Goal: Transaction & Acquisition: Obtain resource

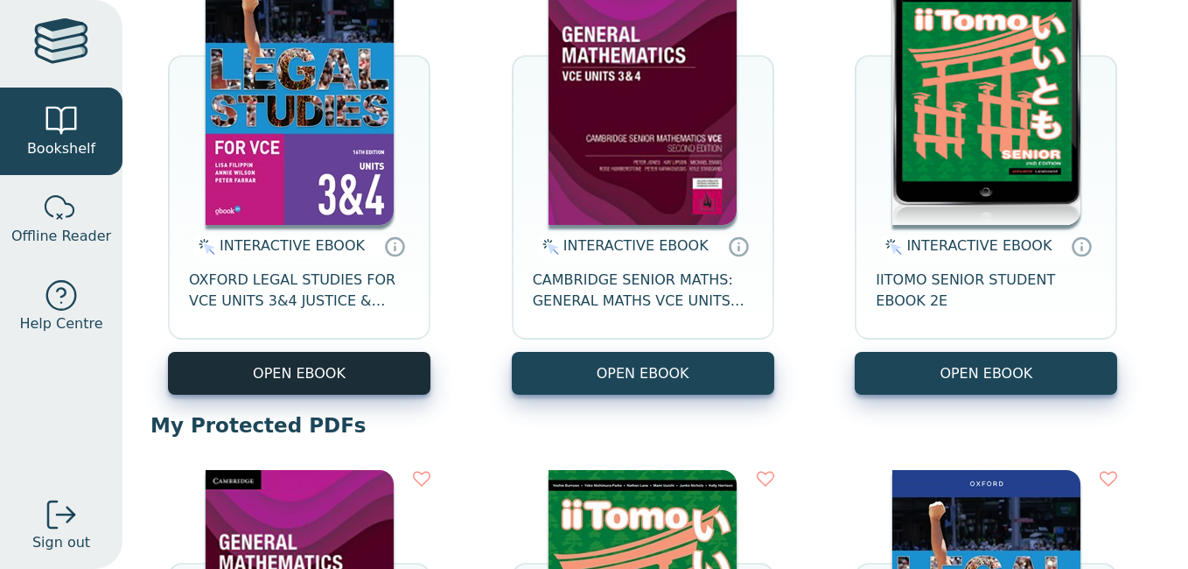
scroll to position [278, 0]
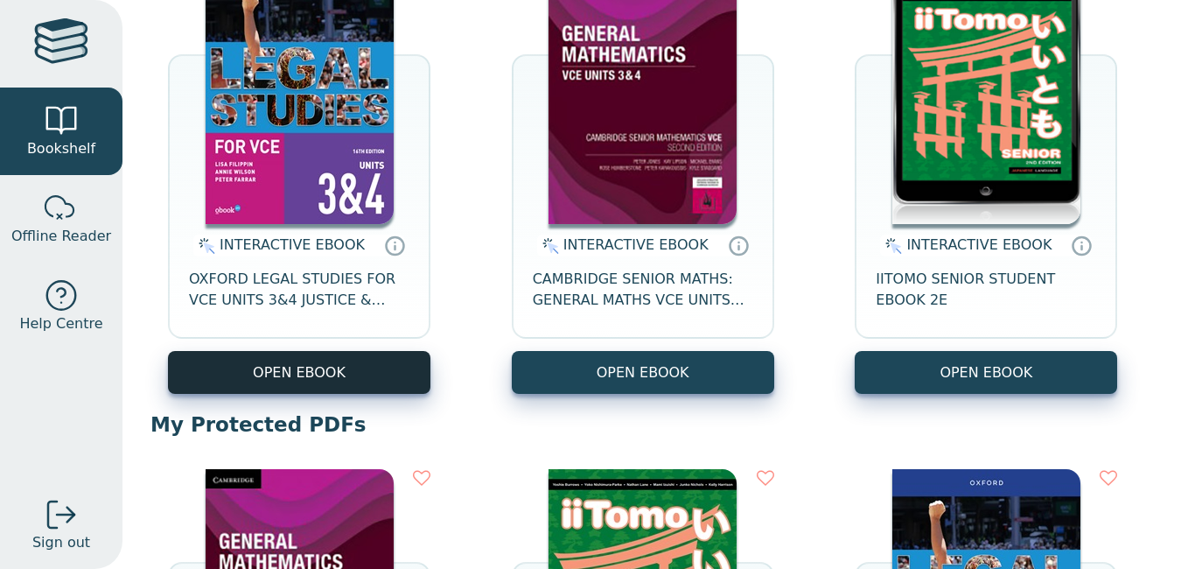
click at [293, 369] on button "OPEN EBOOK" at bounding box center [299, 372] width 262 height 43
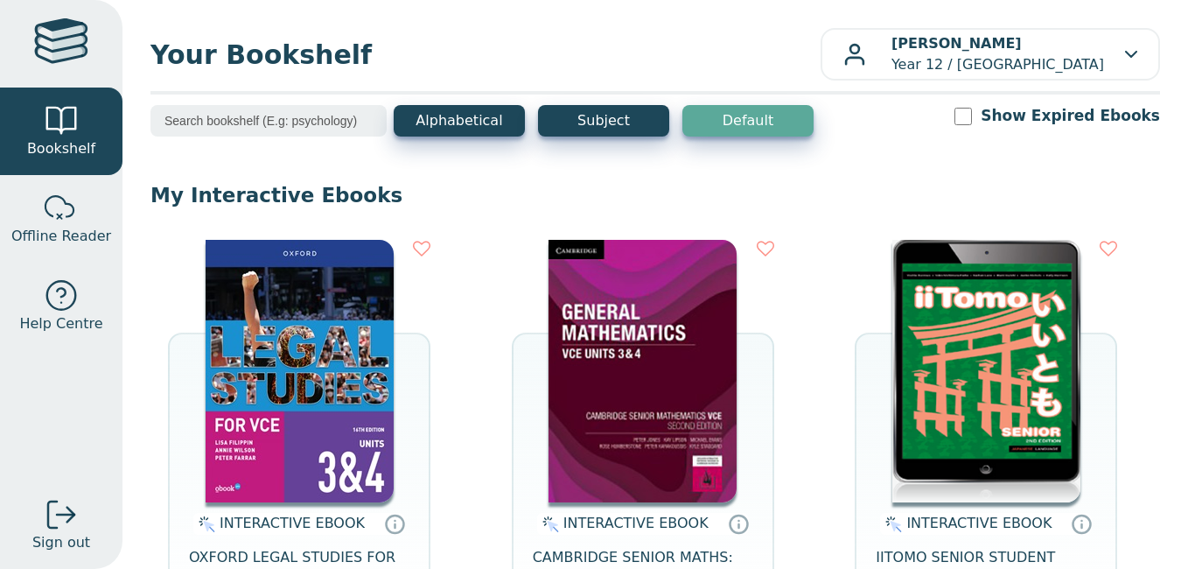
scroll to position [146, 0]
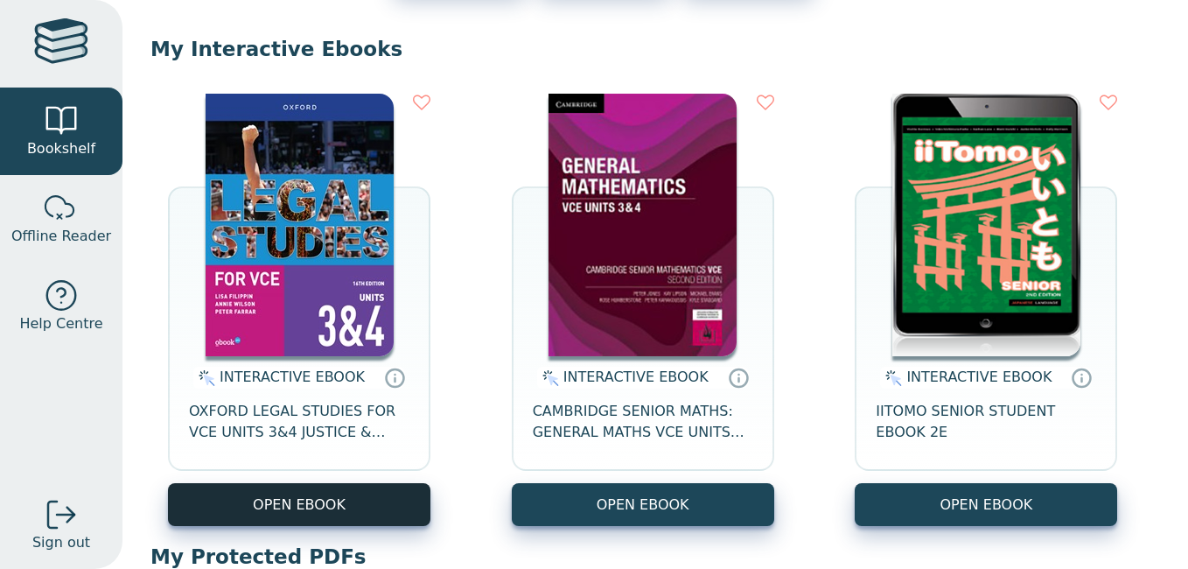
click at [293, 498] on button "OPEN EBOOK" at bounding box center [299, 504] width 262 height 43
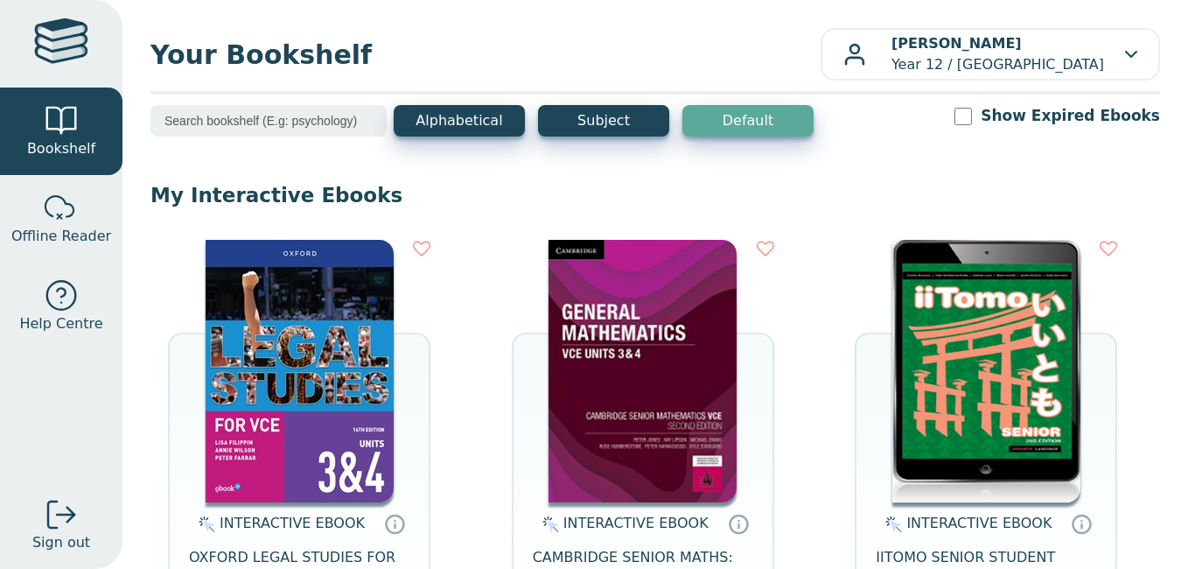
scroll to position [179, 0]
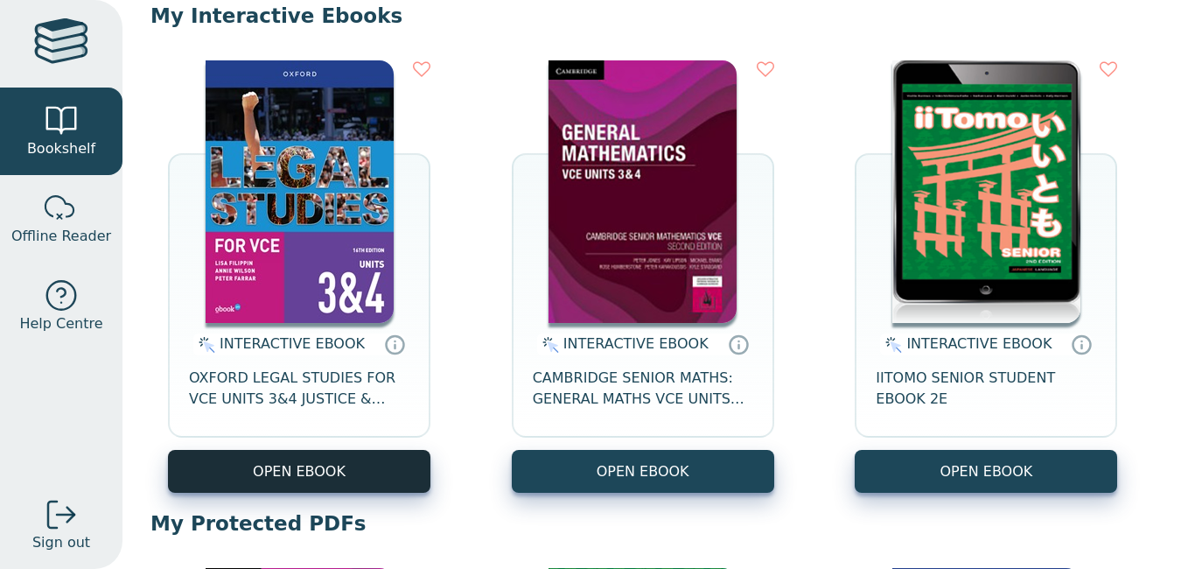
click at [362, 463] on button "OPEN EBOOK" at bounding box center [299, 471] width 262 height 43
